Goal: Transaction & Acquisition: Purchase product/service

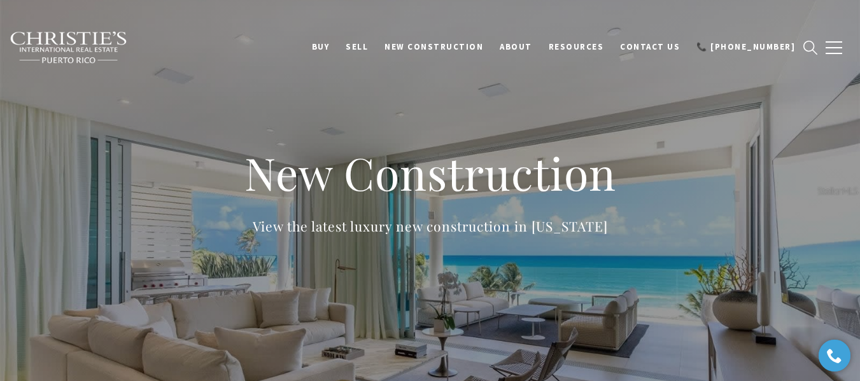
click at [808, 45] on icon "search" at bounding box center [811, 48] width 14 height 14
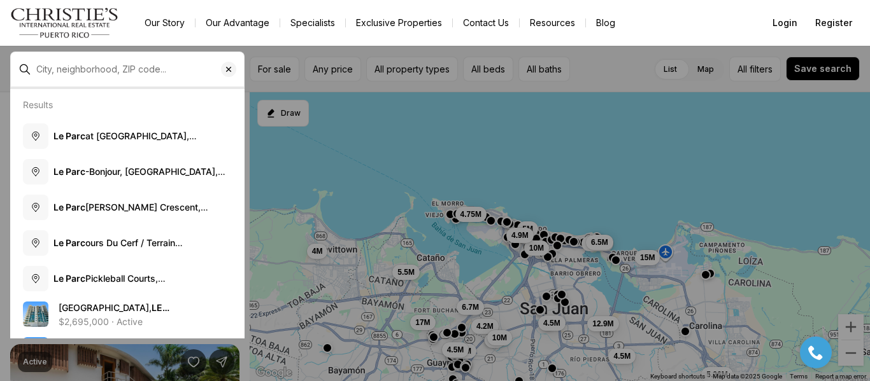
drag, startPoint x: 228, startPoint y: 66, endPoint x: 249, endPoint y: 36, distance: 36.0
click at [228, 66] on icon "Clear search input" at bounding box center [228, 69] width 10 height 10
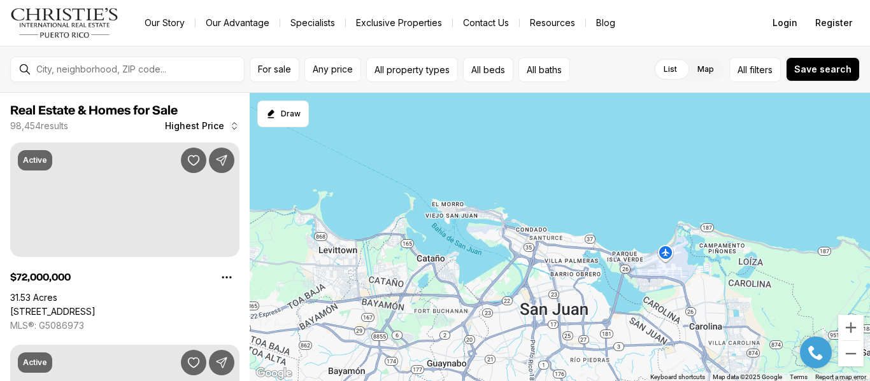
click at [74, 17] on img "Main navigation" at bounding box center [64, 23] width 109 height 31
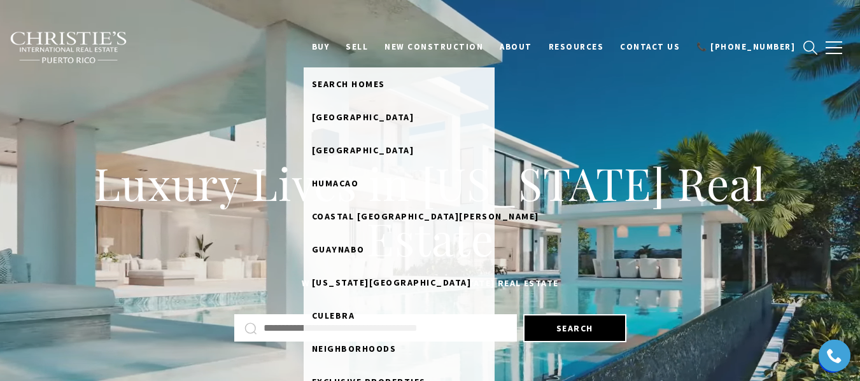
click at [338, 45] on link "BUY" at bounding box center [321, 47] width 34 height 24
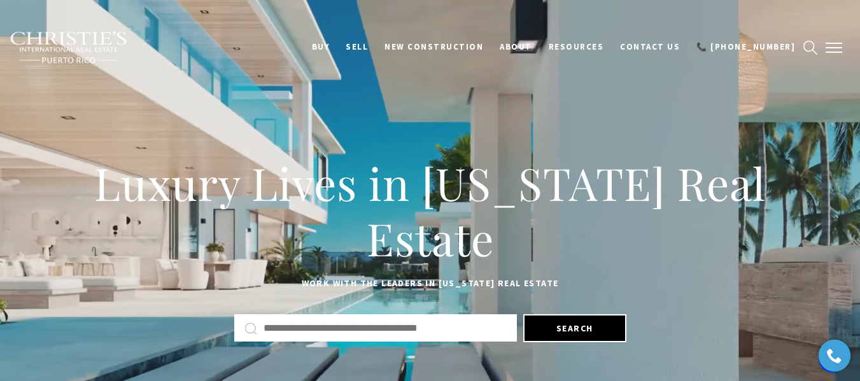
click at [837, 45] on button "button" at bounding box center [834, 47] width 33 height 37
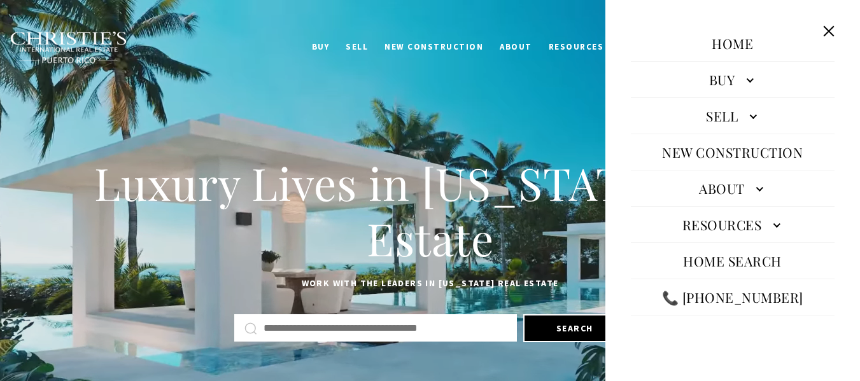
click at [719, 76] on link "Buy" at bounding box center [733, 79] width 204 height 31
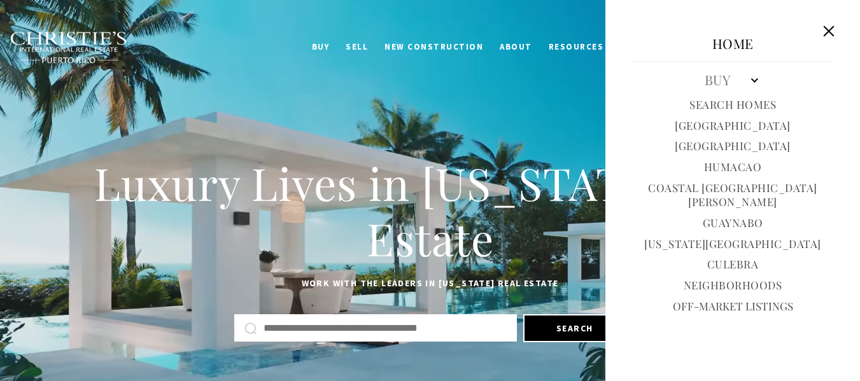
click at [699, 104] on link "Search Homes" at bounding box center [733, 104] width 87 height 15
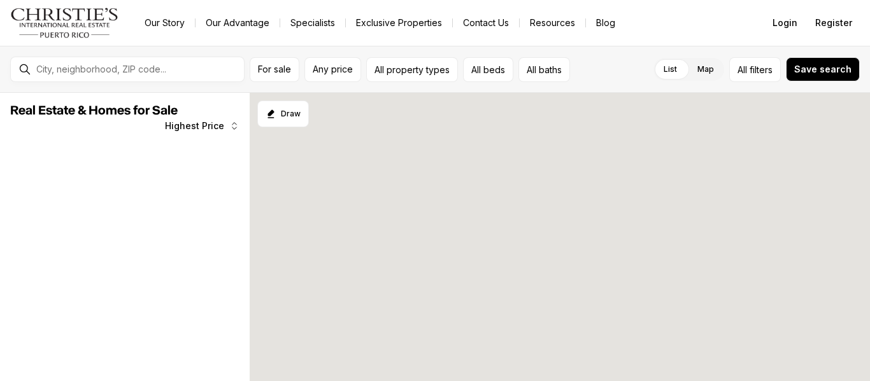
click at [170, 19] on link "Our Story" at bounding box center [164, 23] width 60 height 18
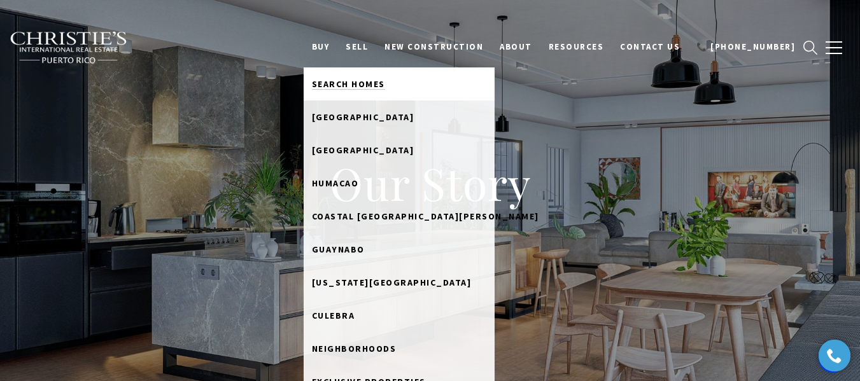
click at [357, 83] on span "Search Homes" at bounding box center [348, 83] width 73 height 11
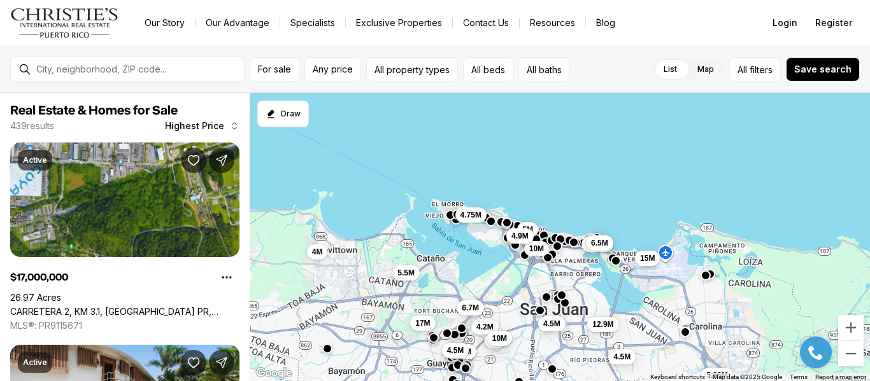
click at [169, 22] on link "Our Story" at bounding box center [164, 23] width 60 height 18
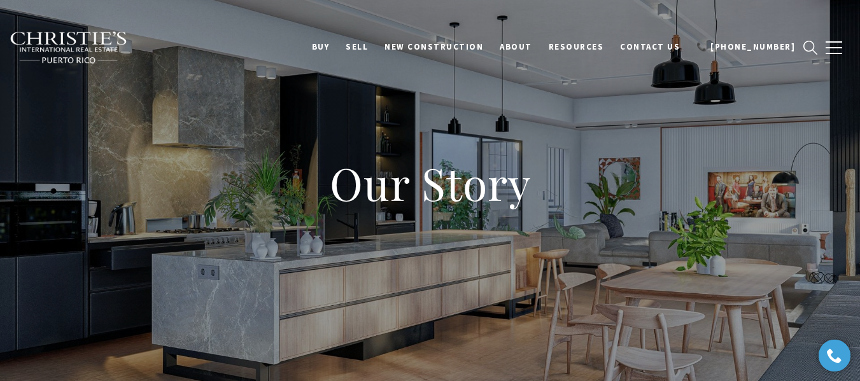
click at [97, 34] on img at bounding box center [69, 47] width 118 height 33
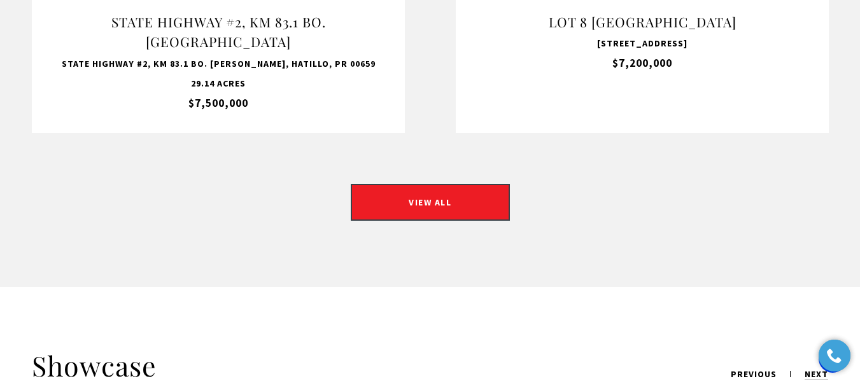
scroll to position [1337, 0]
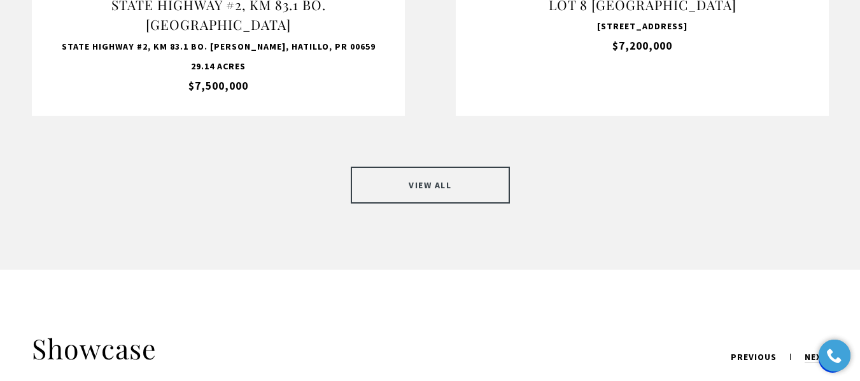
click at [399, 167] on link "VIEW ALL" at bounding box center [430, 185] width 159 height 37
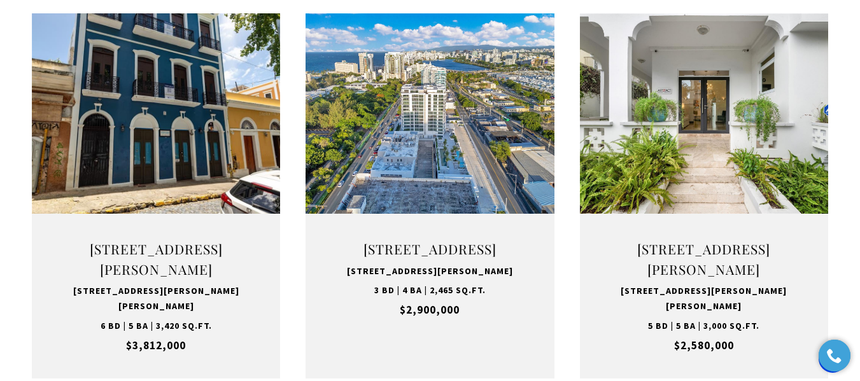
scroll to position [1337, 0]
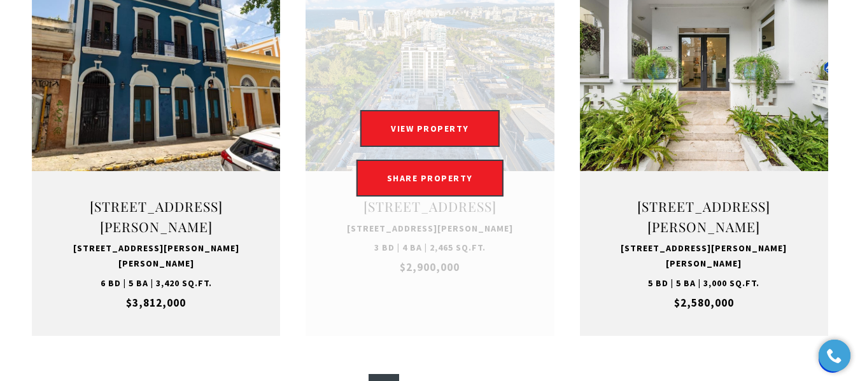
click at [408, 81] on link "Open this option" at bounding box center [430, 153] width 248 height 365
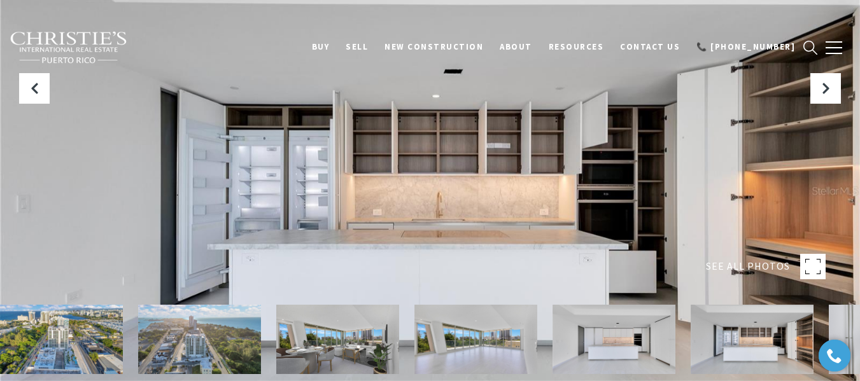
click at [808, 45] on icon "search" at bounding box center [811, 48] width 14 height 14
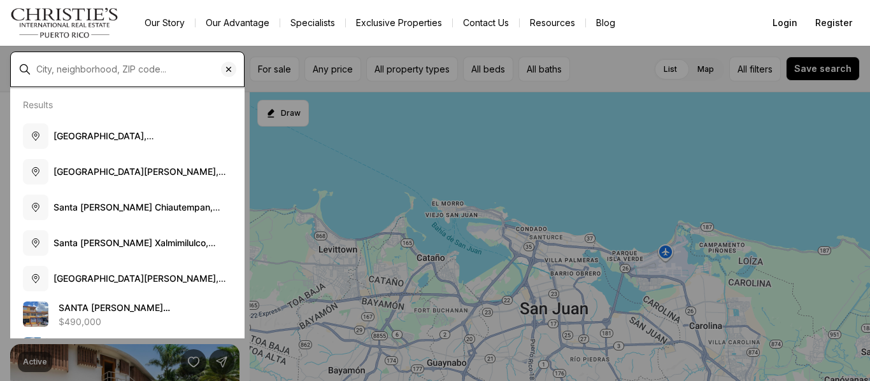
click at [56, 65] on input "text" at bounding box center [137, 69] width 202 height 10
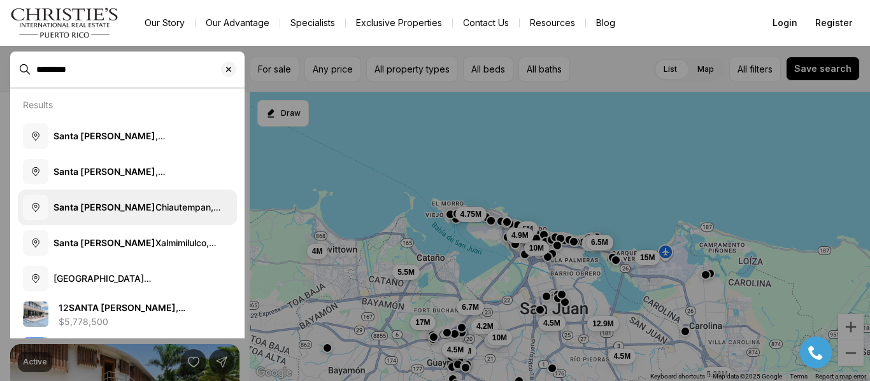
scroll to position [64, 0]
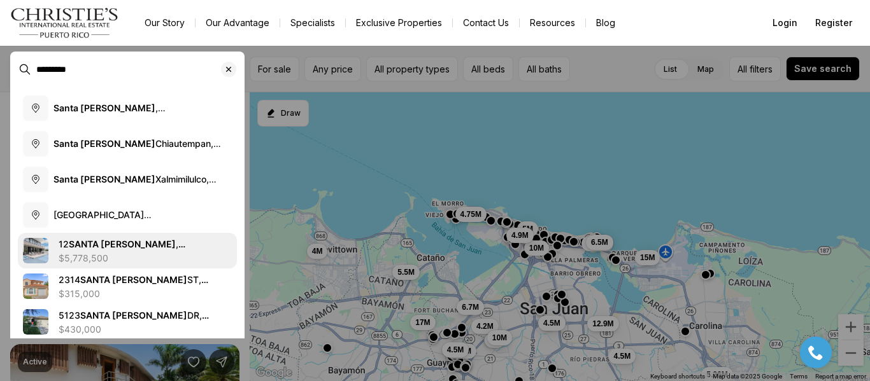
type input "*********"
click at [105, 248] on b "SANTA ANA" at bounding box center [122, 244] width 107 height 11
